Goal: Transaction & Acquisition: Purchase product/service

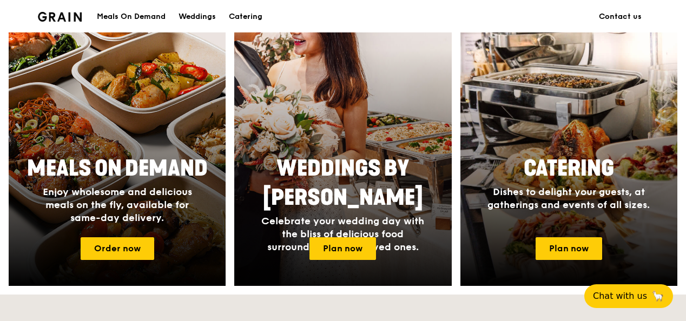
scroll to position [541, 0]
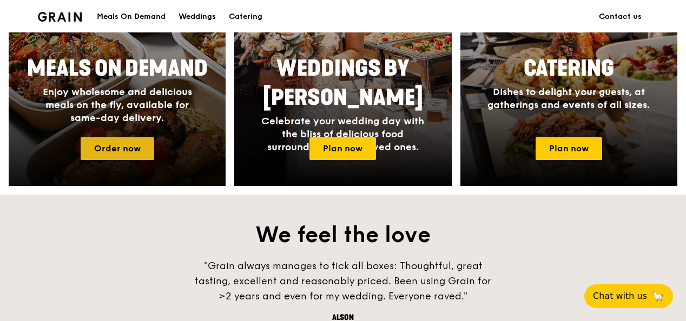
click at [138, 145] on link "Order now" at bounding box center [118, 148] width 74 height 23
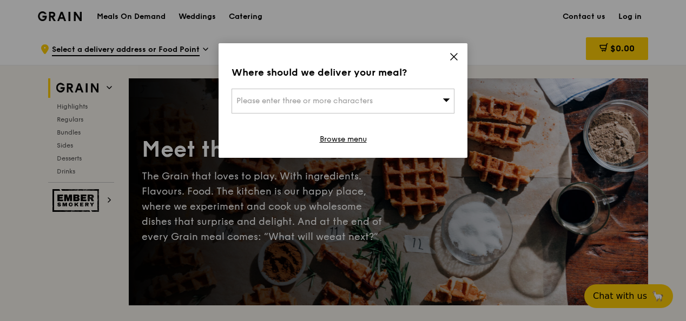
click at [385, 100] on div "Please enter three or more characters" at bounding box center [343, 101] width 223 height 25
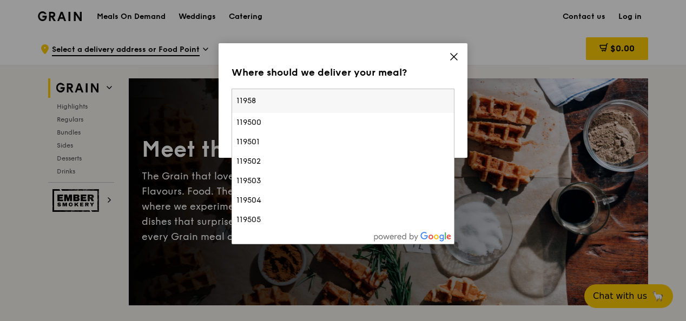
click at [247, 102] on input "11958" at bounding box center [343, 101] width 222 height 24
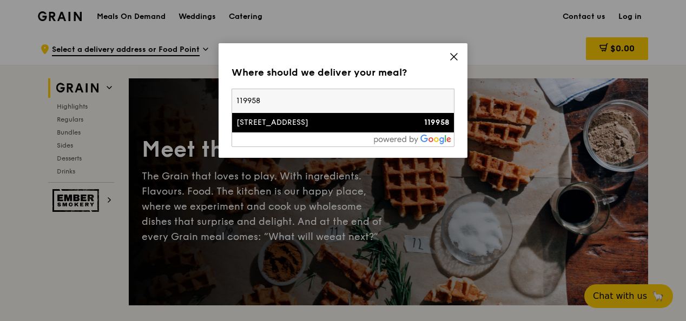
type input "119958"
click at [269, 131] on li "[STREET_ADDRESS] 119958" at bounding box center [343, 122] width 222 height 19
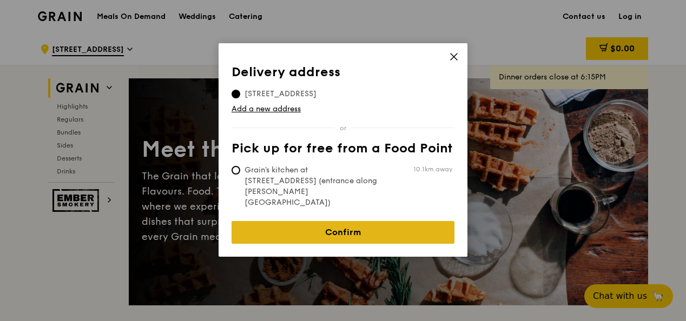
click at [312, 221] on link "Confirm" at bounding box center [343, 232] width 223 height 23
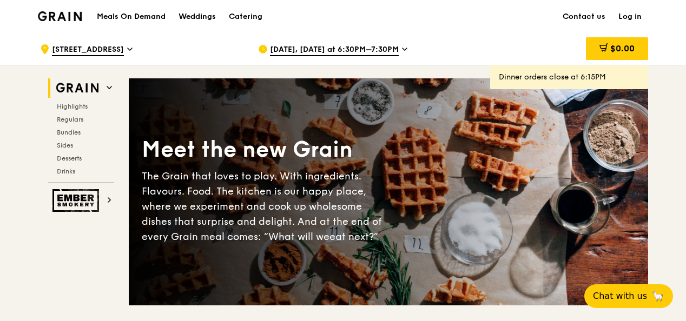
click at [402, 47] on icon at bounding box center [404, 49] width 5 height 10
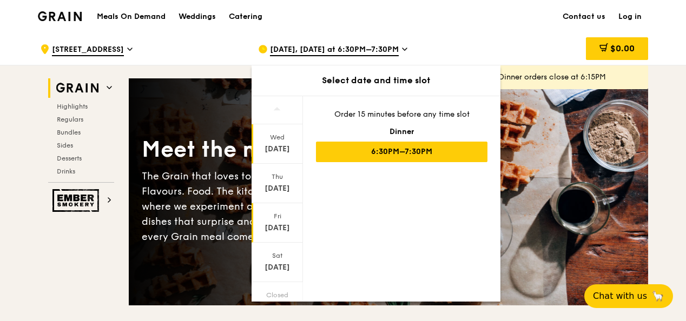
click at [285, 229] on div "[DATE]" at bounding box center [277, 228] width 48 height 11
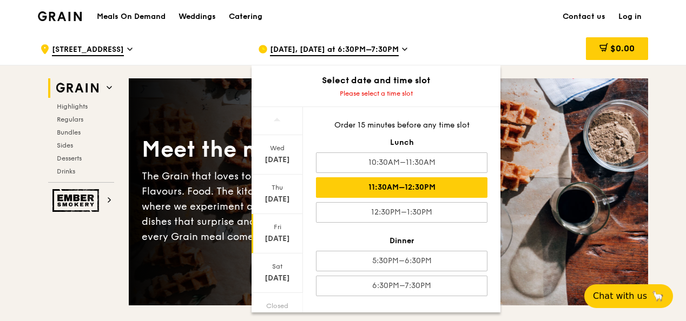
click at [403, 183] on div "11:30AM–12:30PM" at bounding box center [401, 187] width 171 height 21
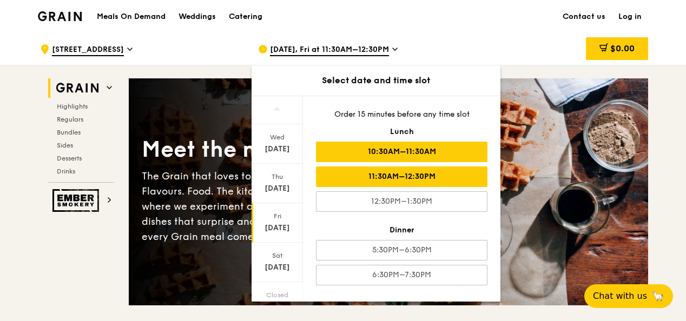
click at [390, 151] on div "10:30AM–11:30AM" at bounding box center [401, 152] width 171 height 21
click at [401, 169] on div "11:30AM–12:30PM" at bounding box center [401, 177] width 171 height 21
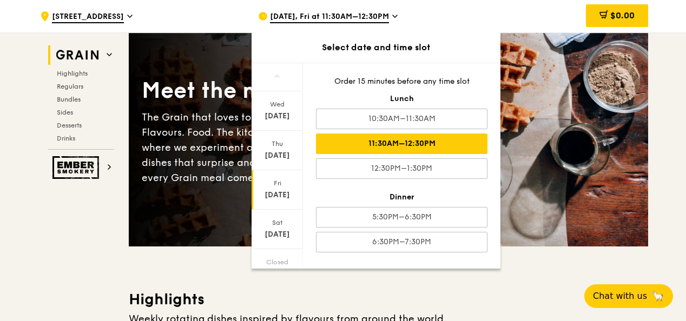
scroll to position [108, 0]
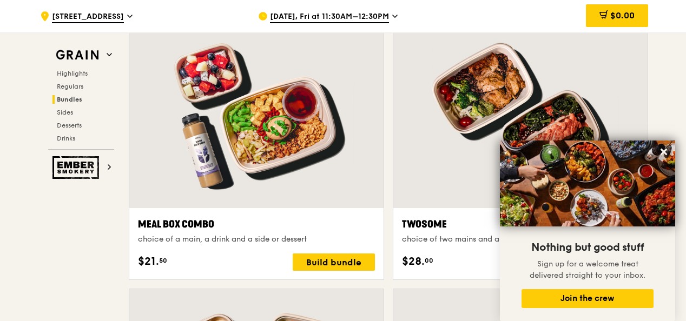
scroll to position [1677, 0]
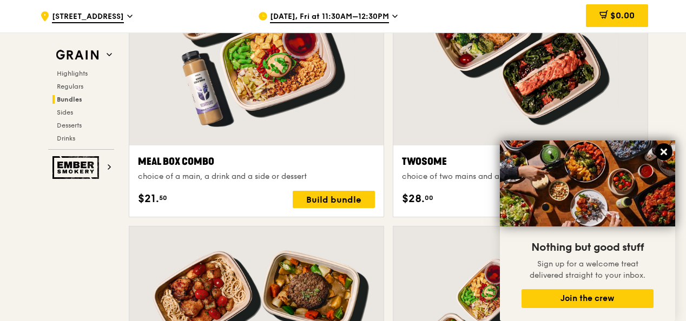
click at [668, 154] on icon at bounding box center [664, 152] width 10 height 10
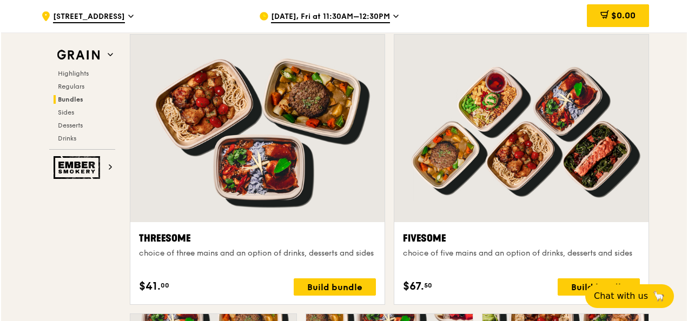
scroll to position [1894, 0]
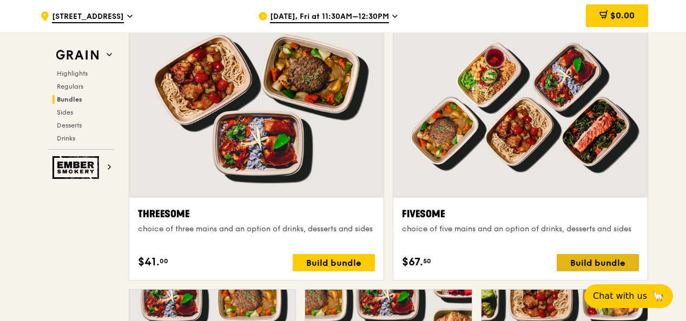
click at [580, 260] on div "Build bundle" at bounding box center [598, 262] width 82 height 17
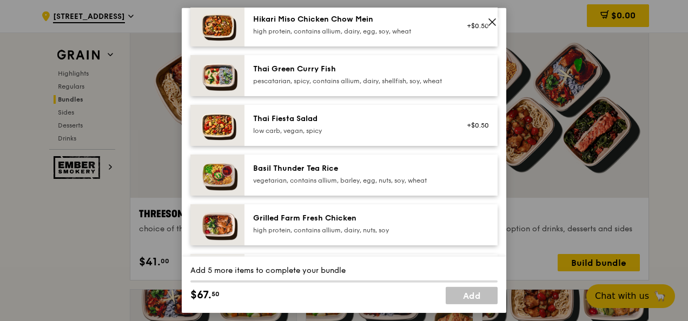
scroll to position [162, 0]
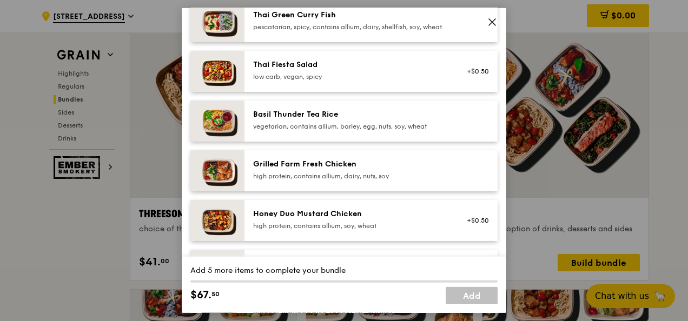
click at [431, 181] on div "high protein, contains allium, dairy, nuts, soy" at bounding box center [350, 176] width 194 height 9
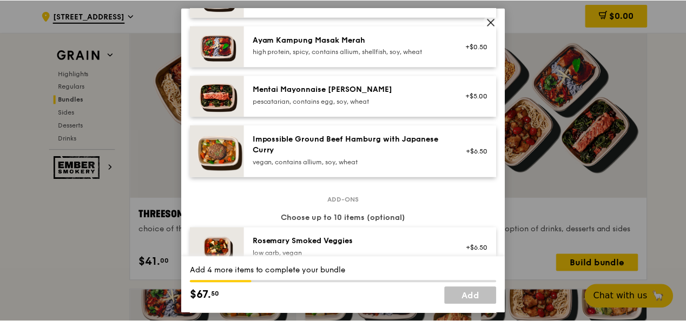
scroll to position [271, 0]
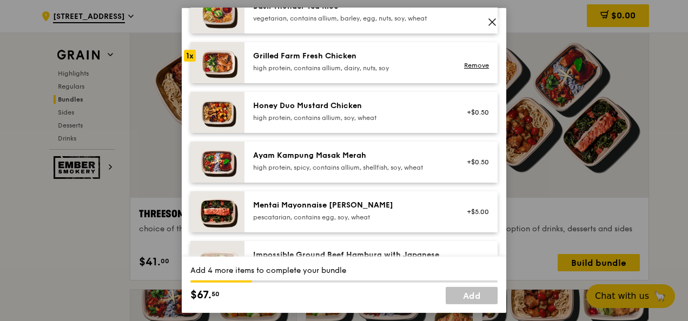
click at [229, 69] on img at bounding box center [217, 62] width 54 height 41
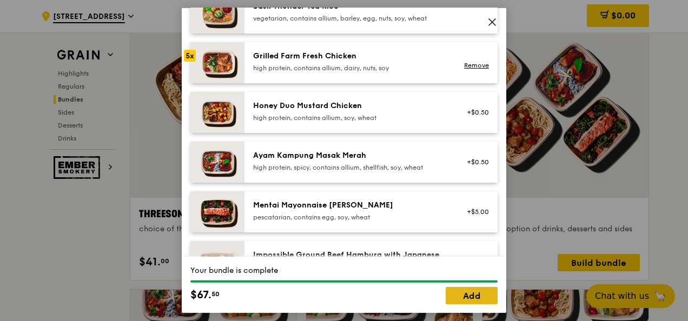
click at [449, 292] on link "Add" at bounding box center [472, 295] width 52 height 17
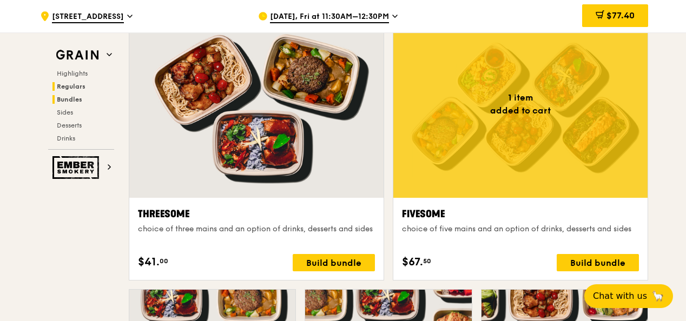
click at [69, 84] on span "Regulars" at bounding box center [71, 87] width 29 height 8
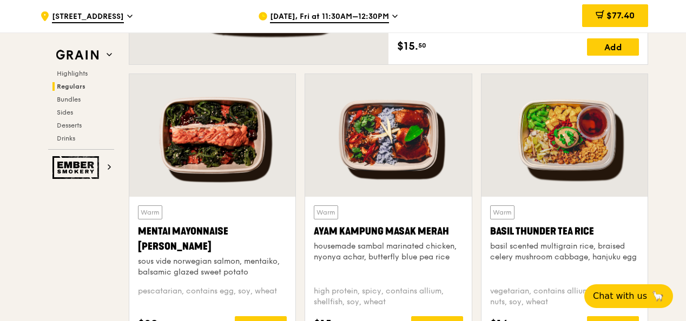
scroll to position [1024, 0]
